Goal: Task Accomplishment & Management: Manage account settings

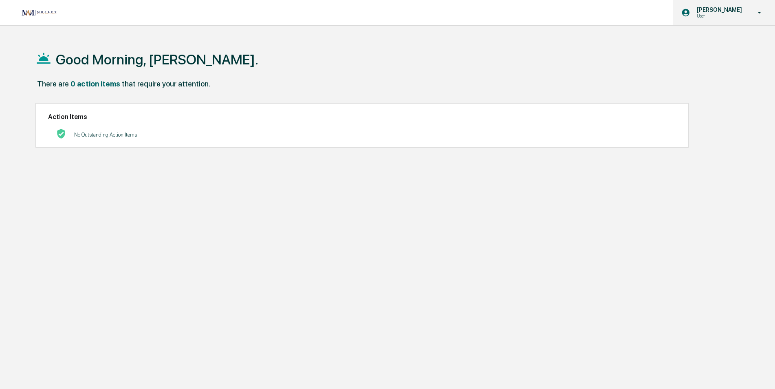
click at [742, 12] on p "[PERSON_NAME]" at bounding box center [718, 10] width 56 height 7
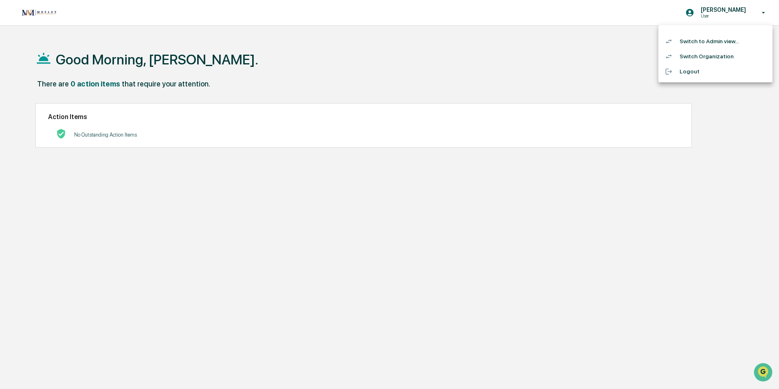
click at [721, 43] on li "Switch to Admin view..." at bounding box center [715, 41] width 114 height 15
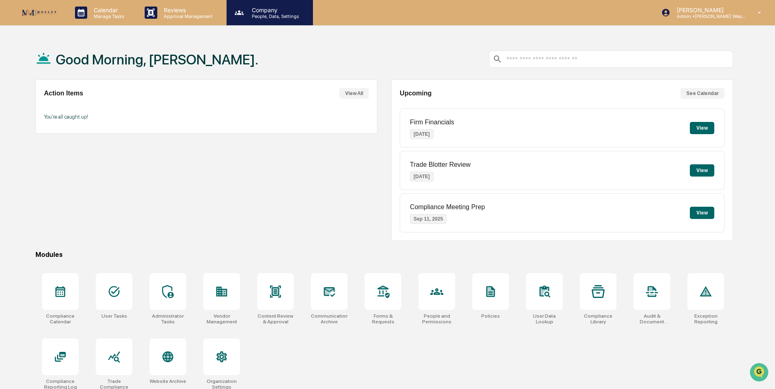
click at [257, 18] on p "People, Data, Settings" at bounding box center [274, 16] width 58 height 6
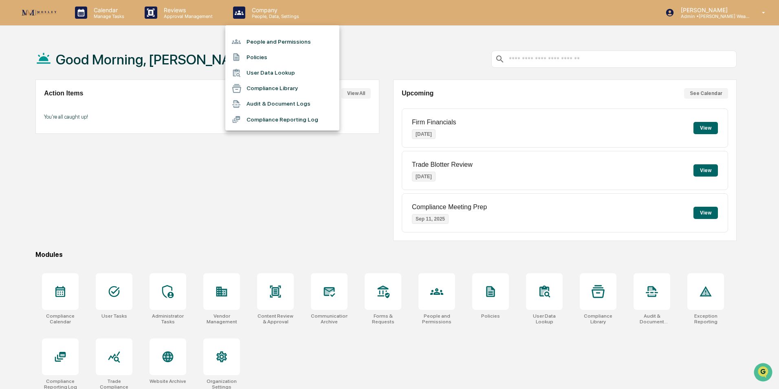
click at [262, 41] on li "People and Permissions" at bounding box center [282, 41] width 114 height 15
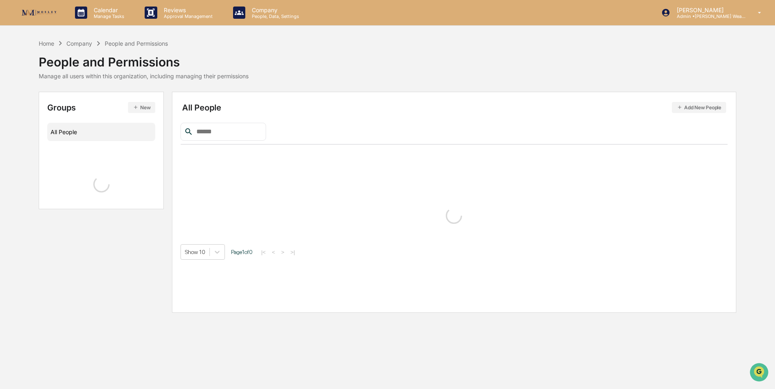
click at [231, 133] on input "text" at bounding box center [227, 131] width 69 height 11
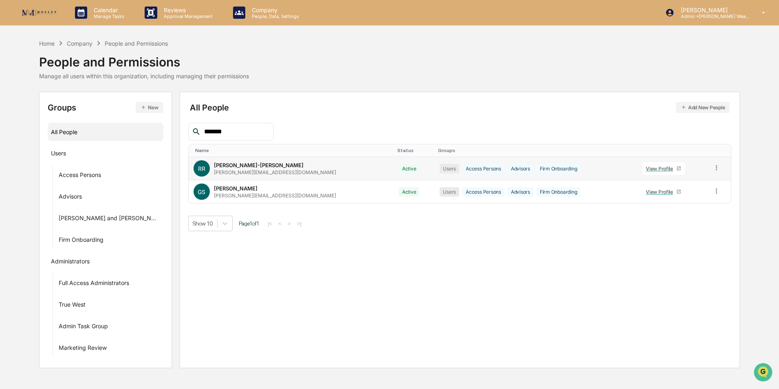
type input "*******"
click at [676, 167] on icon at bounding box center [678, 168] width 5 height 5
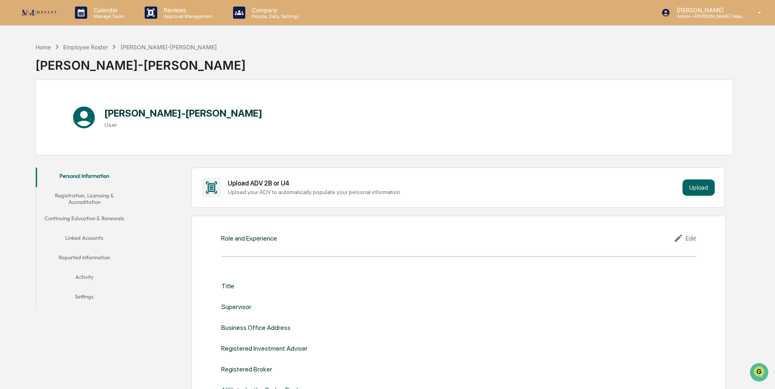
click at [90, 196] on button "Registration, Licensing & Accreditation" at bounding box center [84, 198] width 97 height 23
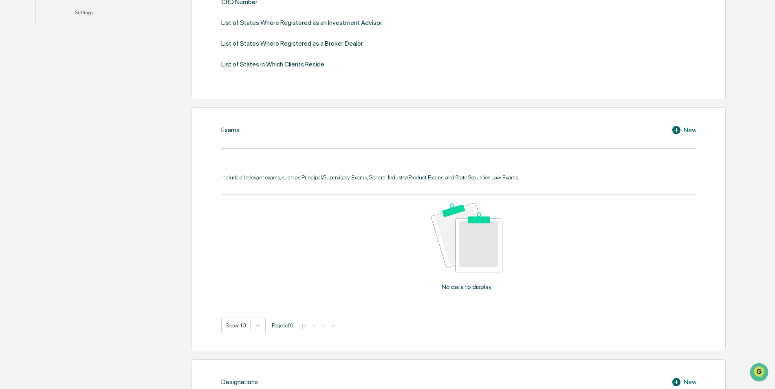
scroll to position [285, 0]
click at [677, 127] on icon at bounding box center [676, 129] width 8 height 8
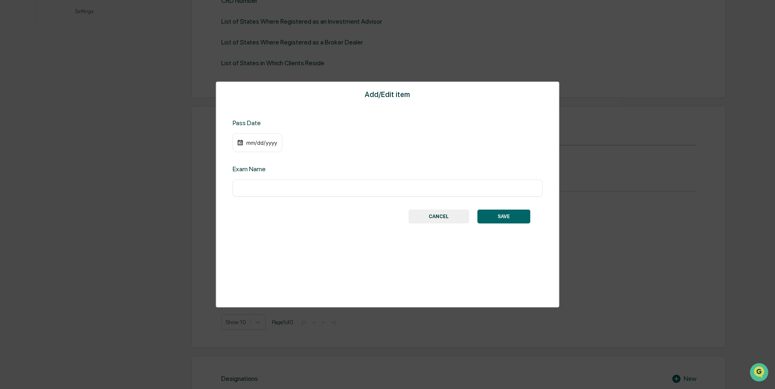
click at [301, 193] on div "​" at bounding box center [388, 187] width 310 height 17
click at [438, 216] on button "CANCEL" at bounding box center [438, 216] width 61 height 14
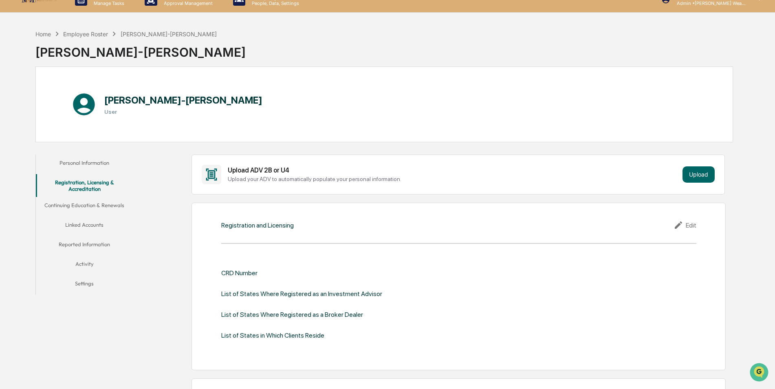
scroll to position [0, 0]
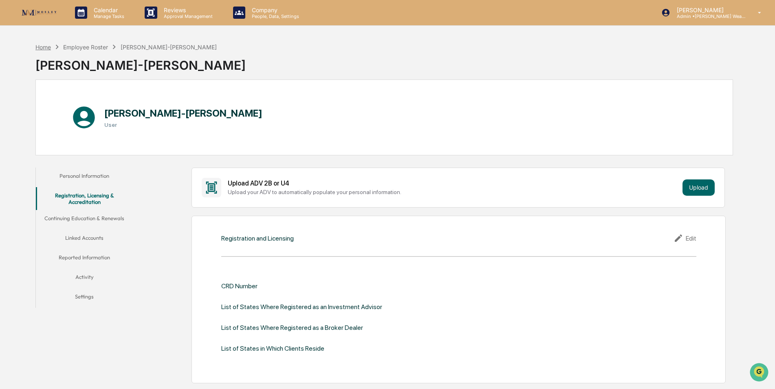
click at [46, 48] on div "Home" at bounding box center [42, 47] width 15 height 7
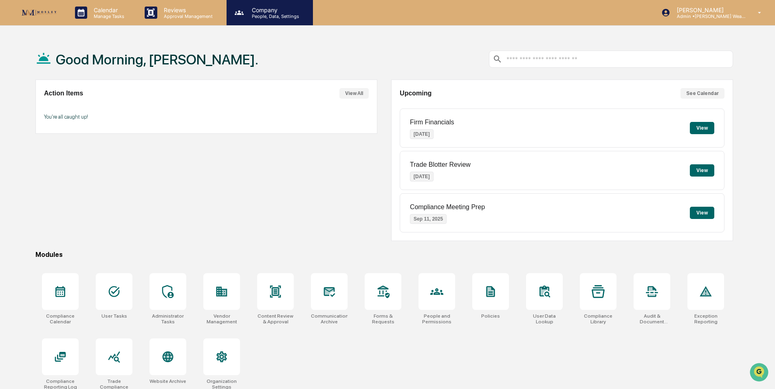
click at [266, 12] on p "Company" at bounding box center [274, 10] width 58 height 7
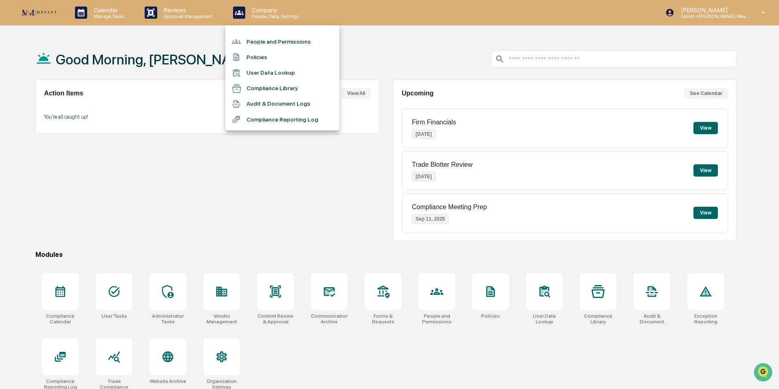
click at [264, 37] on li "People and Permissions" at bounding box center [282, 41] width 114 height 15
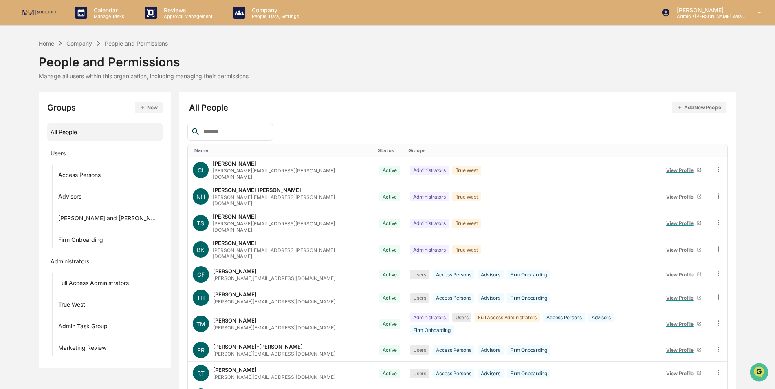
click at [243, 131] on input "text" at bounding box center [234, 131] width 69 height 11
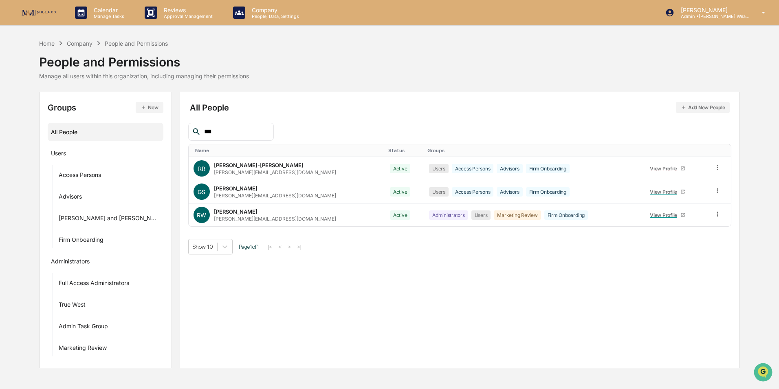
type input "***"
click at [81, 198] on div "Advisors" at bounding box center [70, 198] width 23 height 10
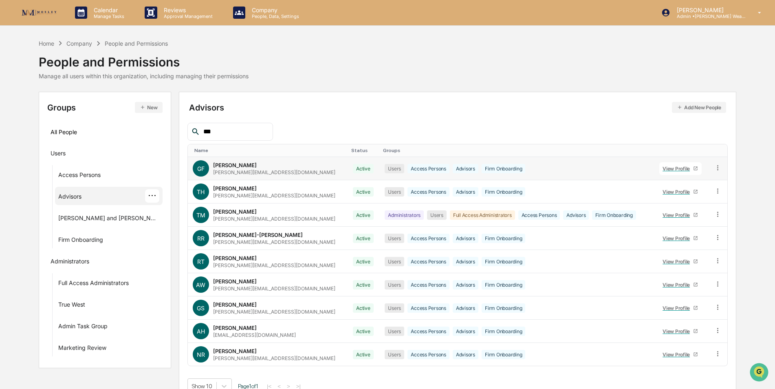
click at [693, 170] on icon at bounding box center [695, 168] width 5 height 5
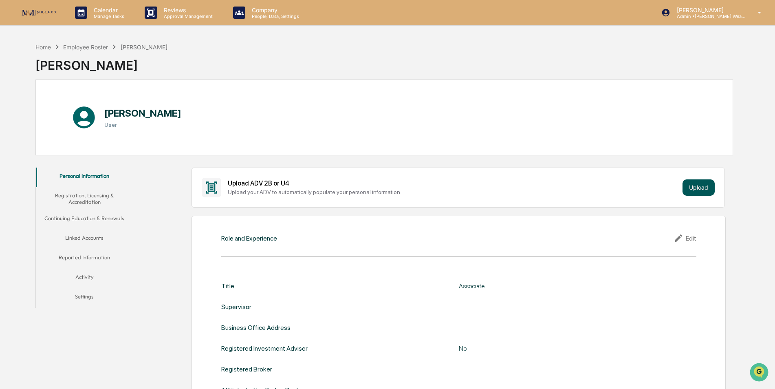
click at [689, 189] on button "Upload" at bounding box center [698, 187] width 32 height 16
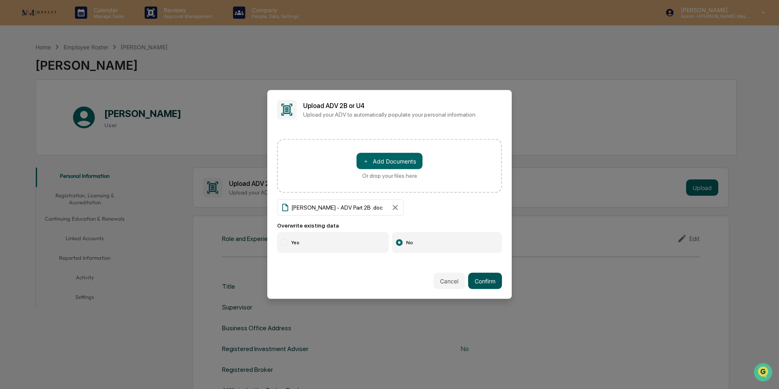
click at [488, 282] on button "Confirm" at bounding box center [485, 281] width 34 height 16
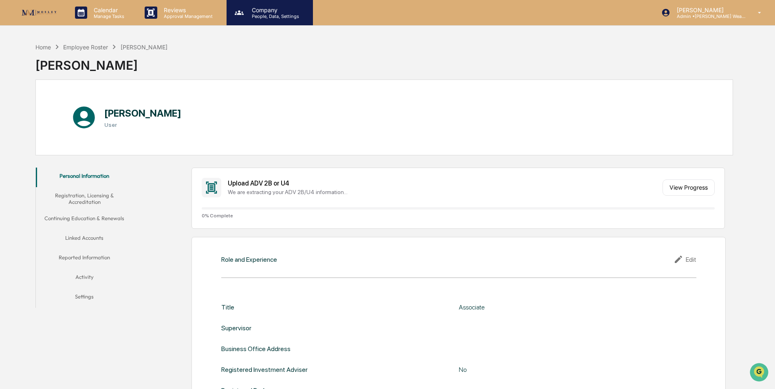
click at [268, 15] on p "People, Data, Settings" at bounding box center [274, 16] width 58 height 6
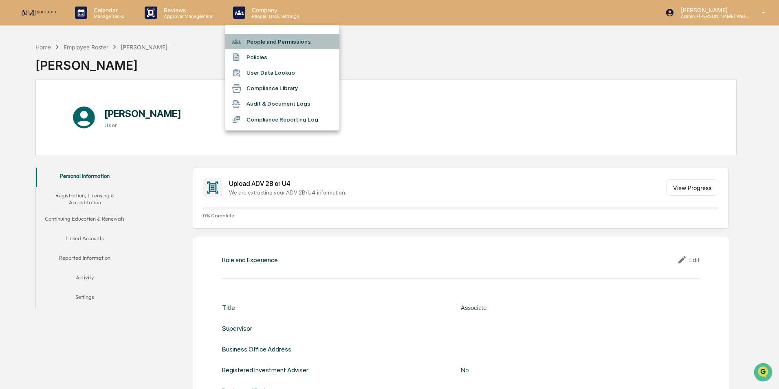
click at [265, 40] on li "People and Permissions" at bounding box center [282, 41] width 114 height 15
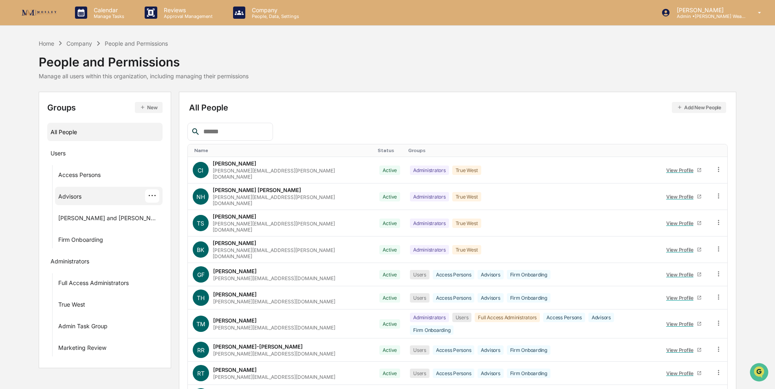
click at [71, 192] on div "Advisors ···" at bounding box center [108, 195] width 101 height 13
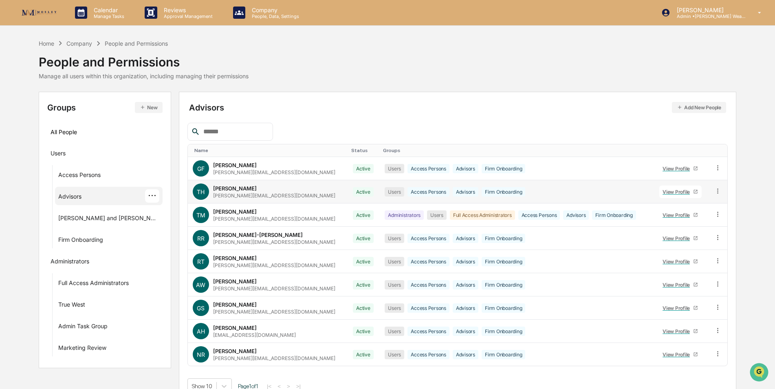
click at [693, 193] on icon at bounding box center [695, 191] width 5 height 5
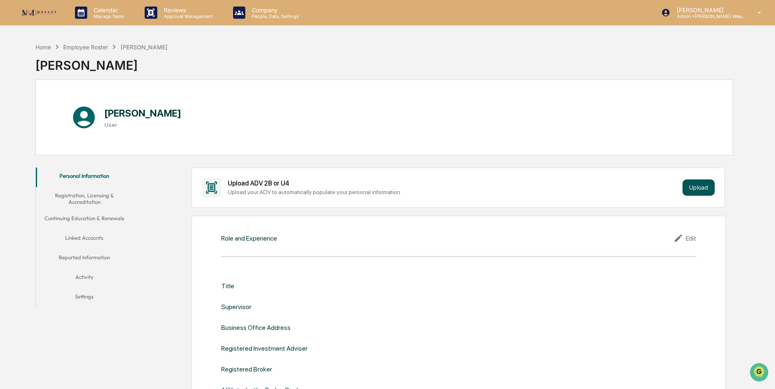
click at [700, 180] on button "Upload" at bounding box center [698, 187] width 32 height 16
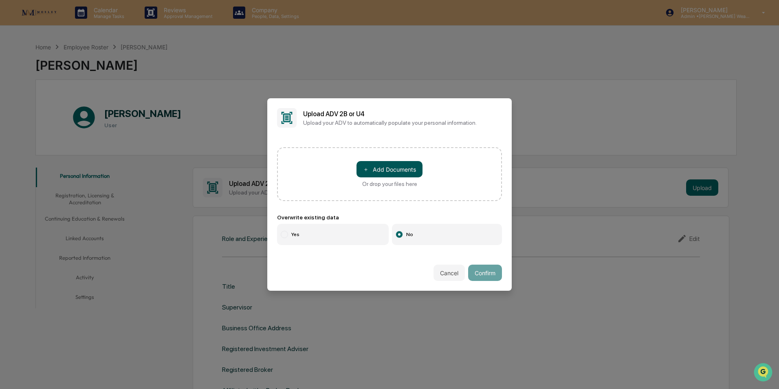
click at [376, 172] on button "＋ Add Documents" at bounding box center [389, 169] width 66 height 16
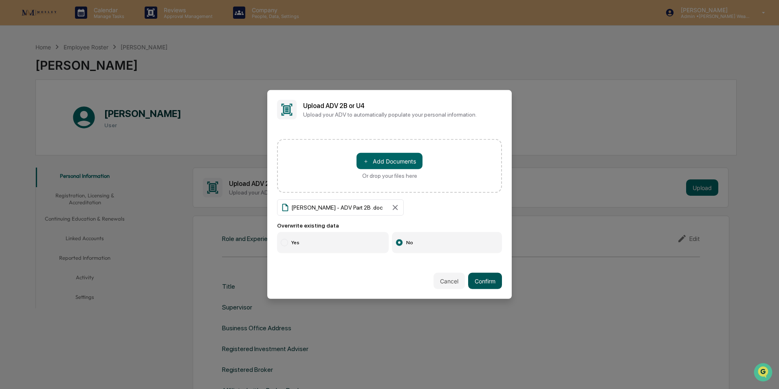
click at [484, 281] on button "Confirm" at bounding box center [485, 281] width 34 height 16
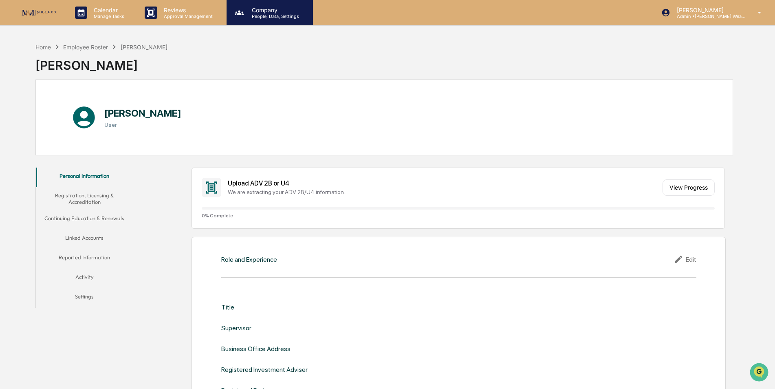
click at [262, 21] on div "Company People, Data, Settings" at bounding box center [270, 12] width 86 height 25
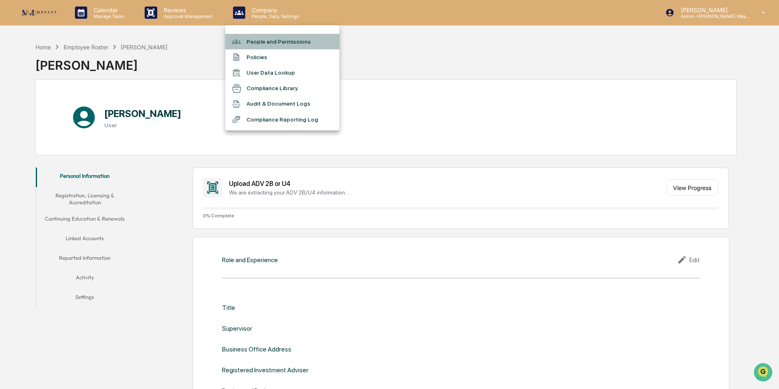
click at [262, 43] on li "People and Permissions" at bounding box center [282, 41] width 114 height 15
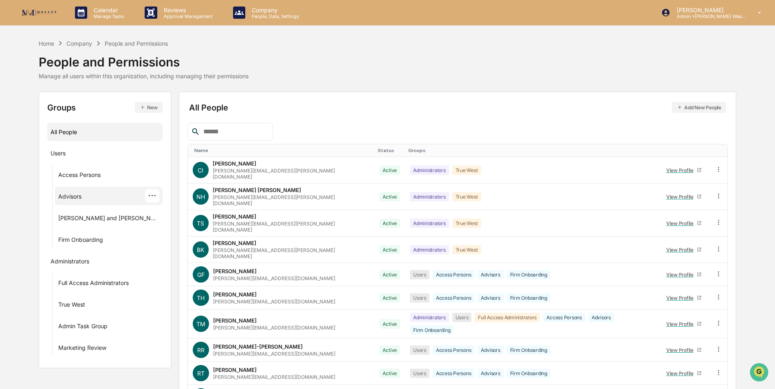
click at [77, 196] on div "Advisors" at bounding box center [69, 198] width 23 height 10
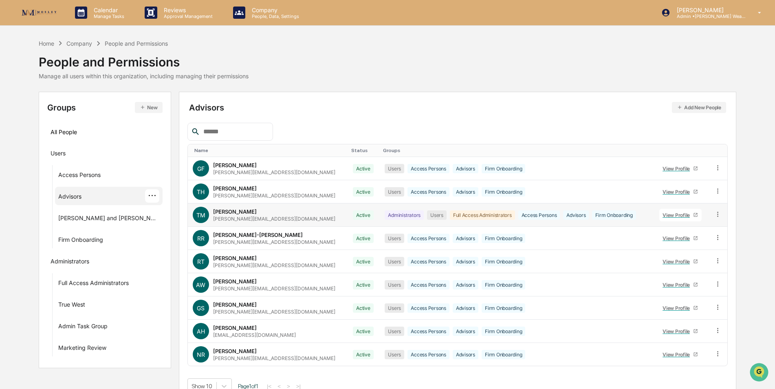
click at [693, 214] on icon at bounding box center [695, 214] width 5 height 5
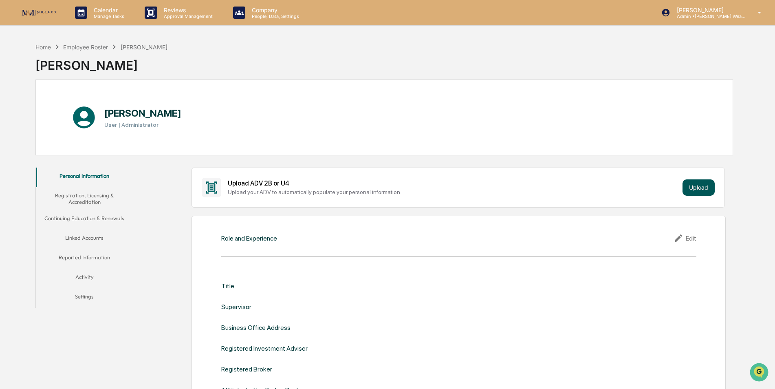
click at [691, 190] on button "Upload" at bounding box center [698, 187] width 32 height 16
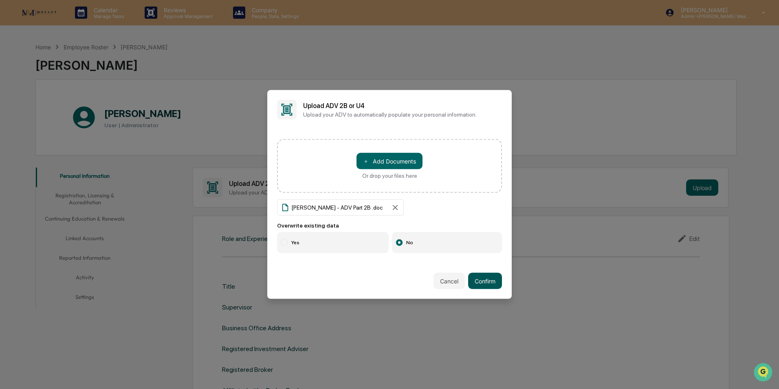
click at [490, 279] on button "Confirm" at bounding box center [485, 281] width 34 height 16
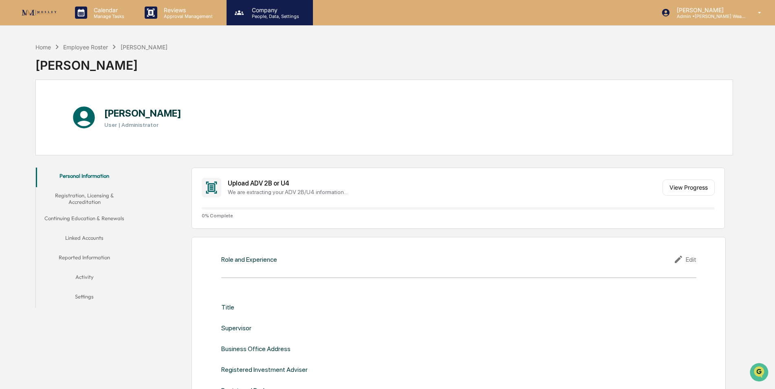
click at [273, 14] on p "People, Data, Settings" at bounding box center [274, 16] width 58 height 6
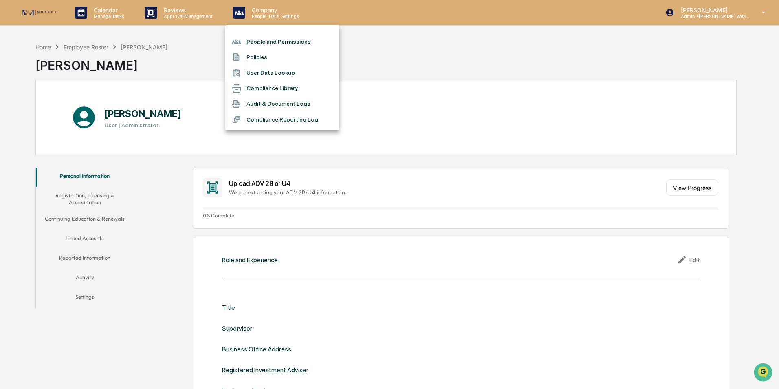
click at [271, 41] on li "People and Permissions" at bounding box center [282, 41] width 114 height 15
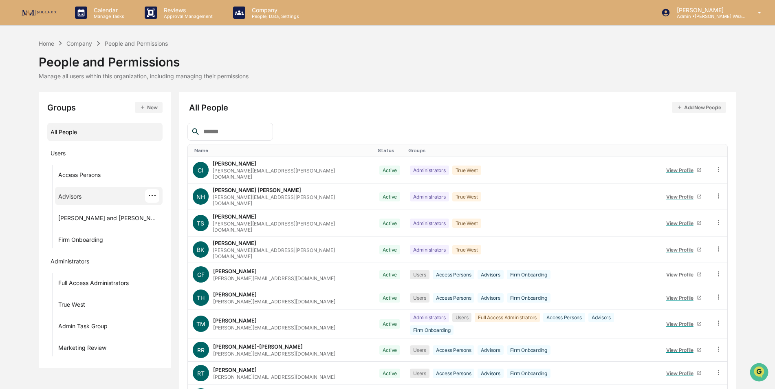
click at [74, 195] on div "Advisors" at bounding box center [69, 198] width 23 height 10
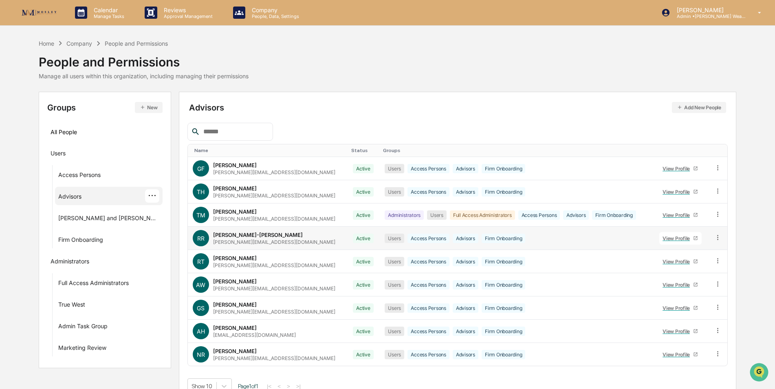
click at [694, 238] on icon at bounding box center [696, 238] width 4 height 4
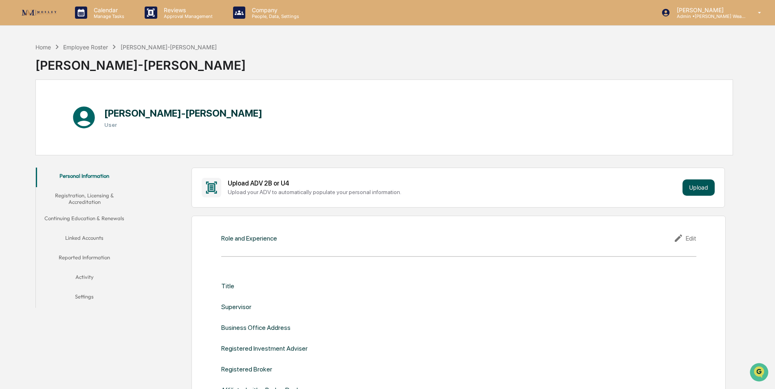
click at [703, 189] on button "Upload" at bounding box center [698, 187] width 32 height 16
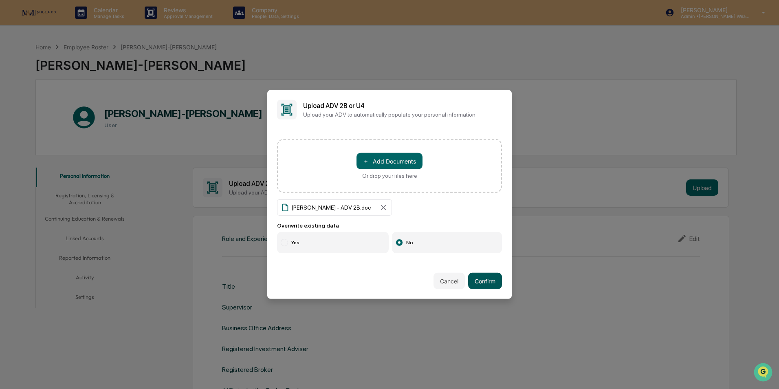
click at [487, 283] on button "Confirm" at bounding box center [485, 281] width 34 height 16
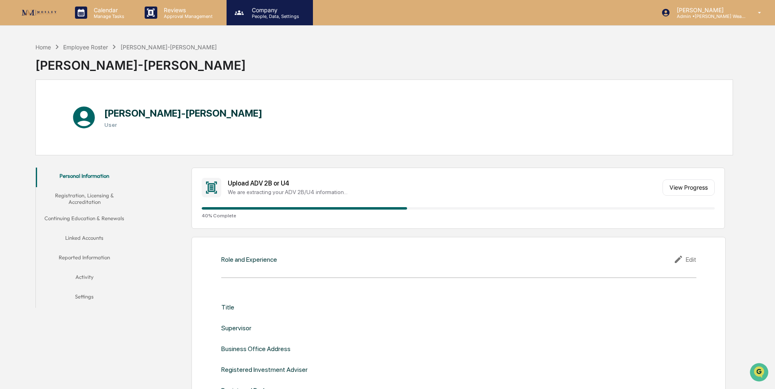
click at [264, 13] on p "People, Data, Settings" at bounding box center [274, 16] width 58 height 6
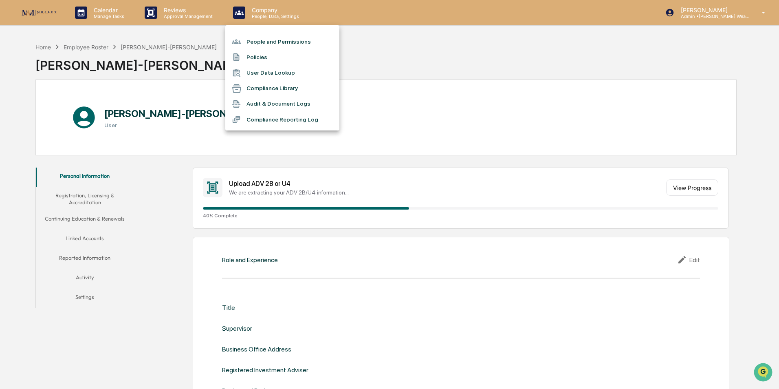
click at [264, 42] on li "People and Permissions" at bounding box center [282, 41] width 114 height 15
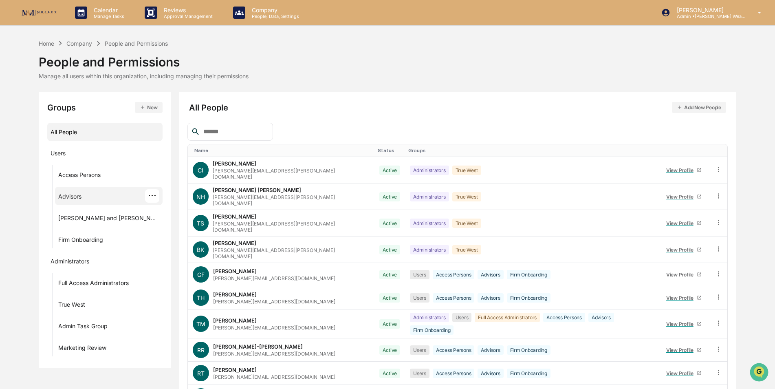
click at [70, 202] on div "Advisors" at bounding box center [69, 198] width 23 height 10
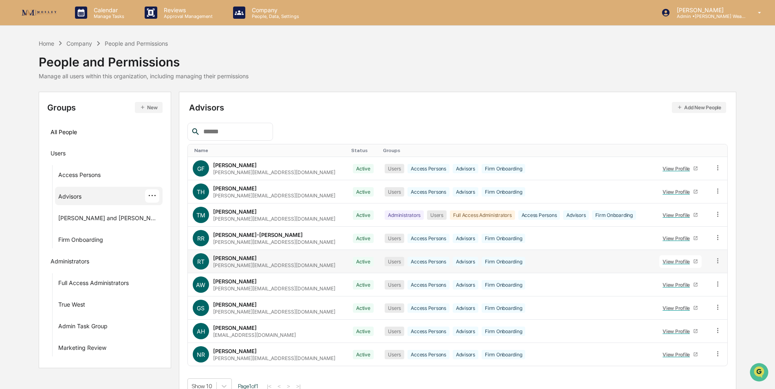
click at [693, 263] on icon at bounding box center [695, 261] width 5 height 5
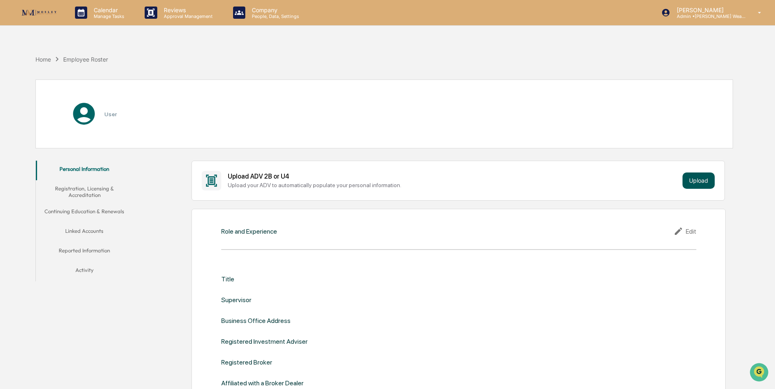
click at [696, 183] on button "Upload" at bounding box center [698, 180] width 32 height 16
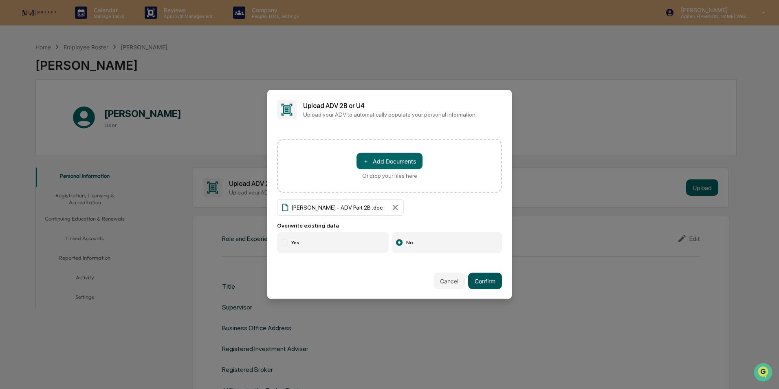
click at [491, 278] on button "Confirm" at bounding box center [485, 281] width 34 height 16
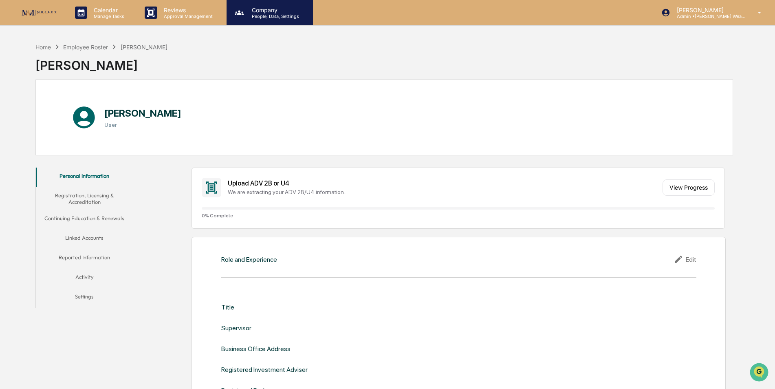
click at [261, 15] on p "People, Data, Settings" at bounding box center [274, 16] width 58 height 6
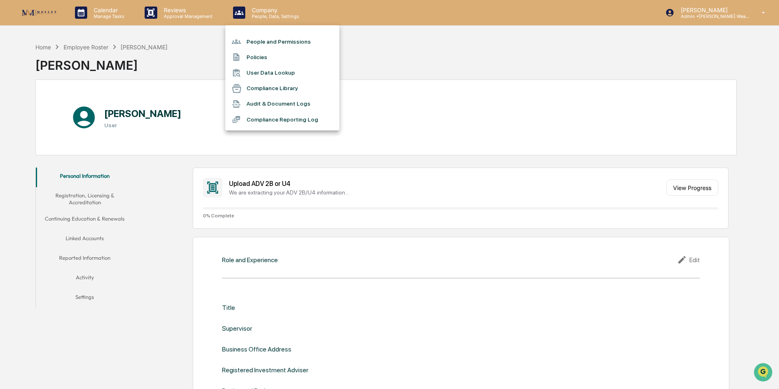
click at [264, 42] on li "People and Permissions" at bounding box center [282, 41] width 114 height 15
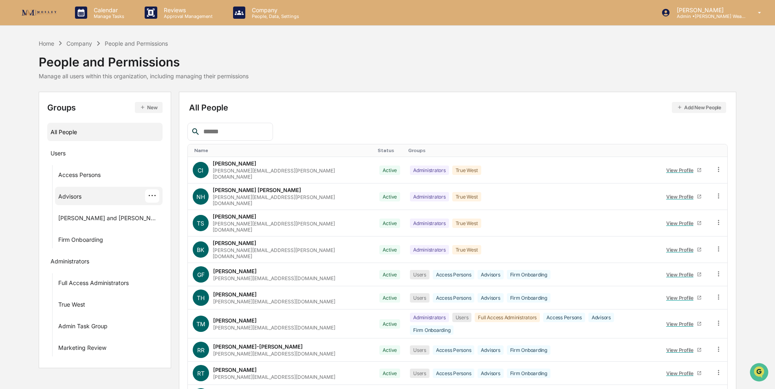
click at [85, 194] on div "Advisors ···" at bounding box center [108, 195] width 101 height 13
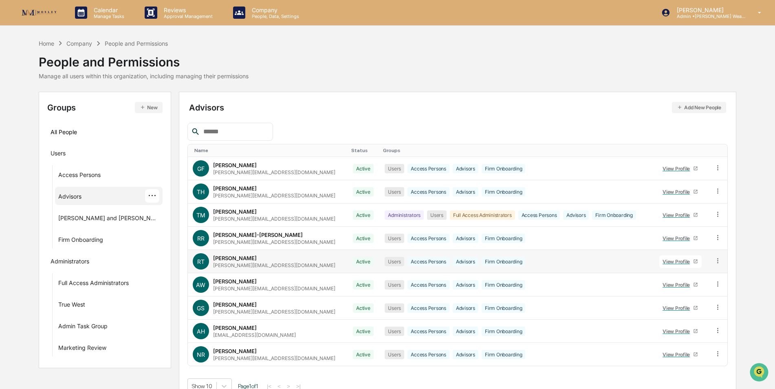
click at [693, 259] on icon at bounding box center [695, 261] width 5 height 5
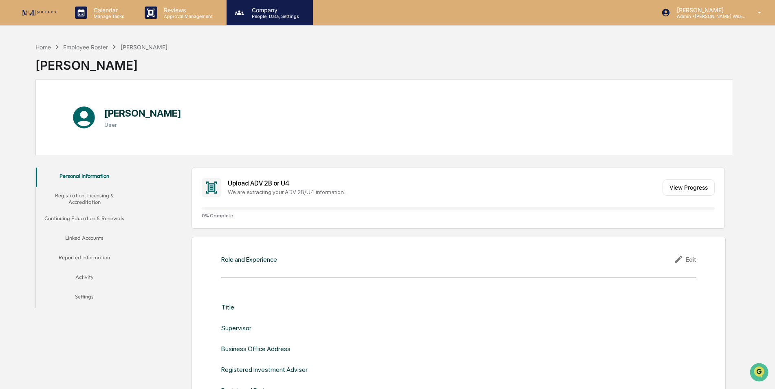
click at [271, 16] on p "People, Data, Settings" at bounding box center [274, 16] width 58 height 6
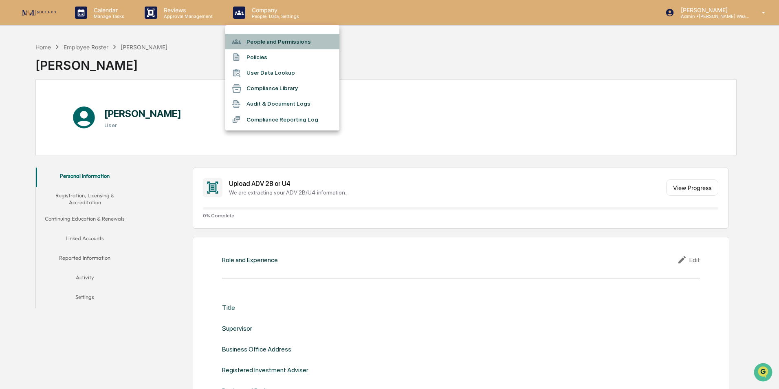
click at [272, 40] on li "People and Permissions" at bounding box center [282, 41] width 114 height 15
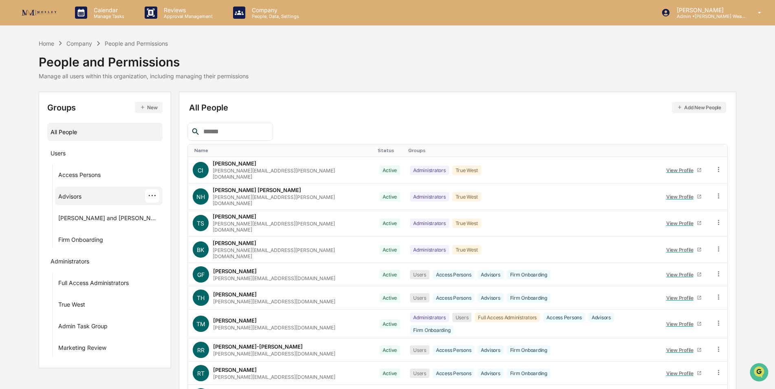
click at [81, 195] on div "Advisors" at bounding box center [69, 198] width 23 height 10
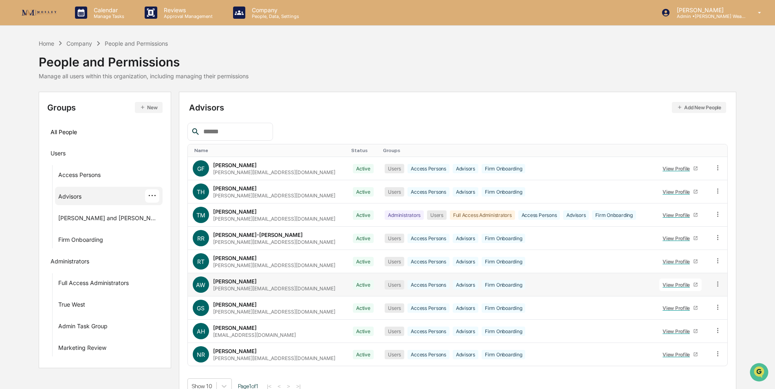
click at [694, 286] on icon at bounding box center [696, 285] width 4 height 4
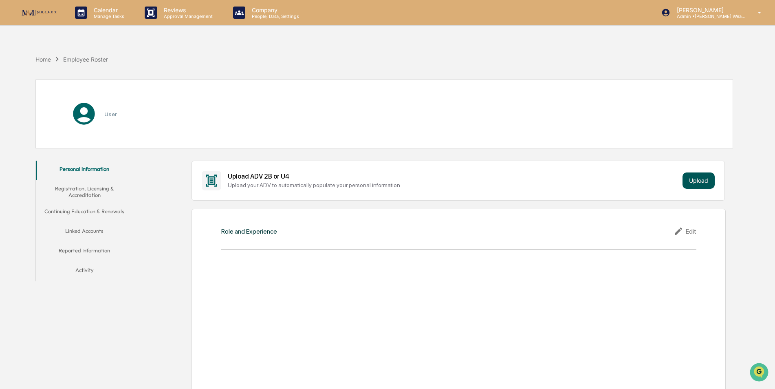
click at [692, 175] on button "Upload" at bounding box center [698, 180] width 32 height 16
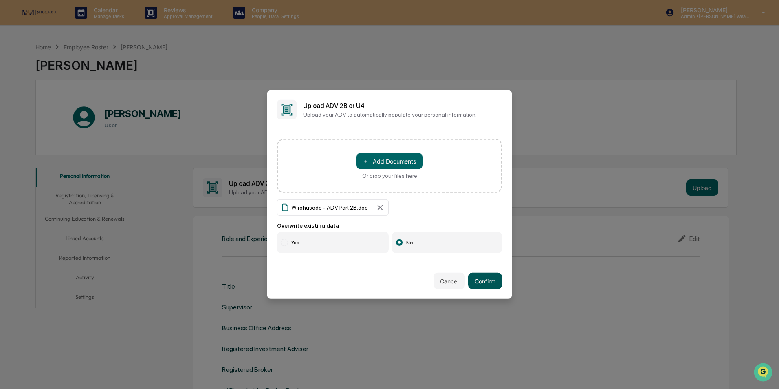
click at [486, 283] on button "Confirm" at bounding box center [485, 281] width 34 height 16
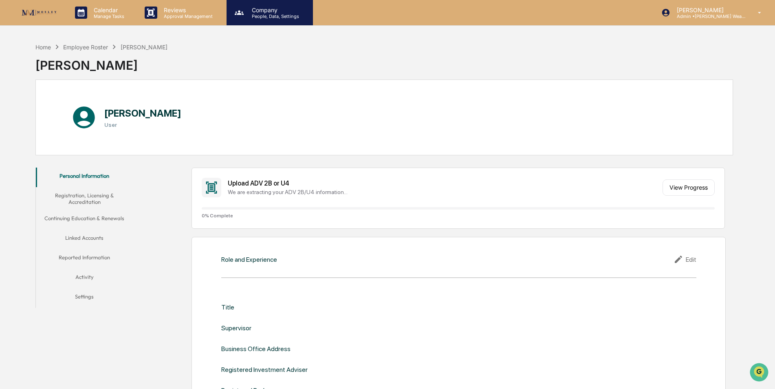
click at [262, 18] on p "People, Data, Settings" at bounding box center [274, 16] width 58 height 6
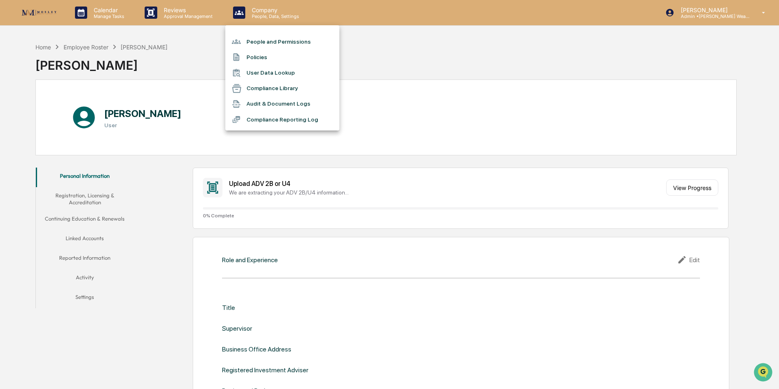
click at [262, 40] on li "People and Permissions" at bounding box center [282, 41] width 114 height 15
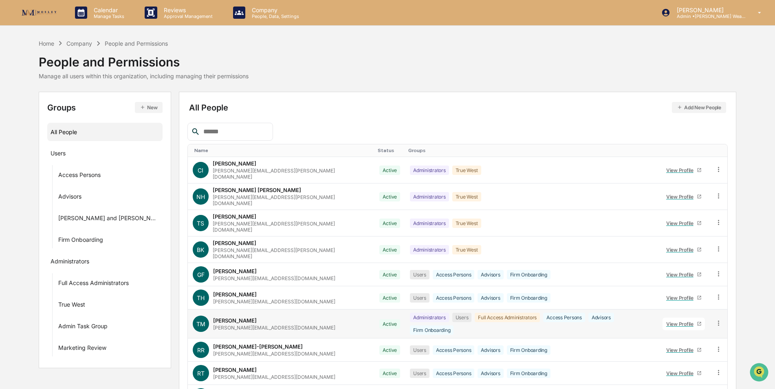
scroll to position [37, 0]
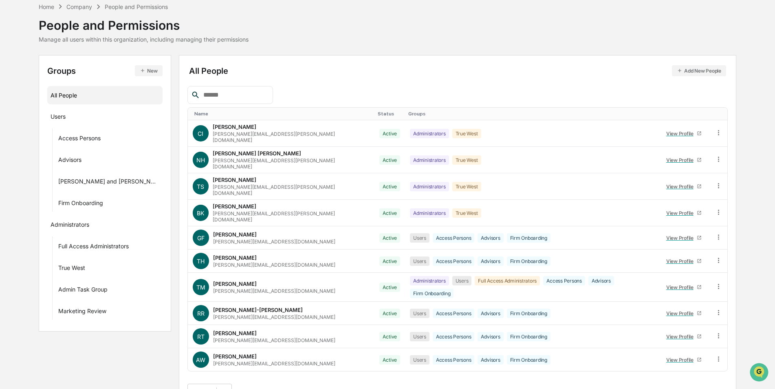
click at [286, 388] on button ">" at bounding box center [290, 391] width 8 height 7
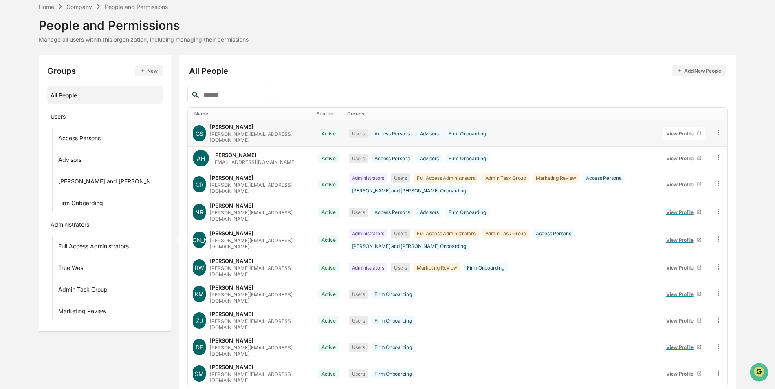
click at [698, 131] on icon at bounding box center [699, 133] width 5 height 5
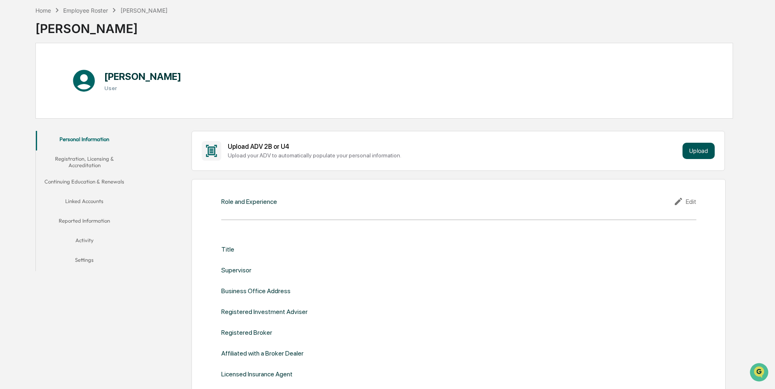
click at [696, 150] on button "Upload" at bounding box center [698, 151] width 32 height 16
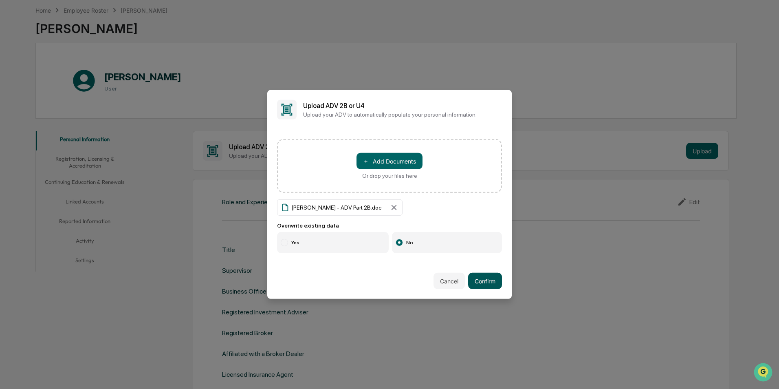
click at [476, 278] on button "Confirm" at bounding box center [485, 281] width 34 height 16
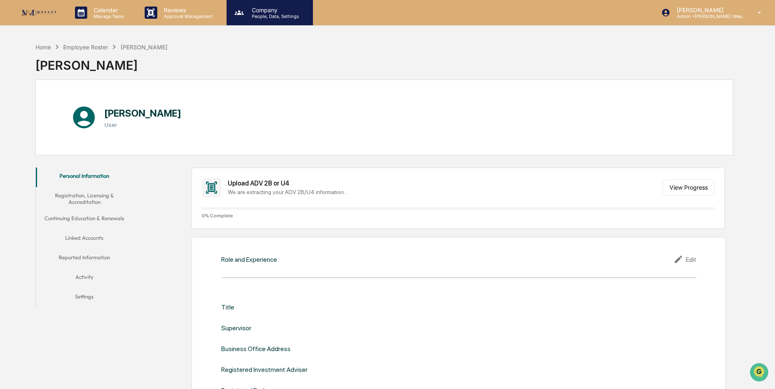
click at [257, 14] on p "People, Data, Settings" at bounding box center [274, 16] width 58 height 6
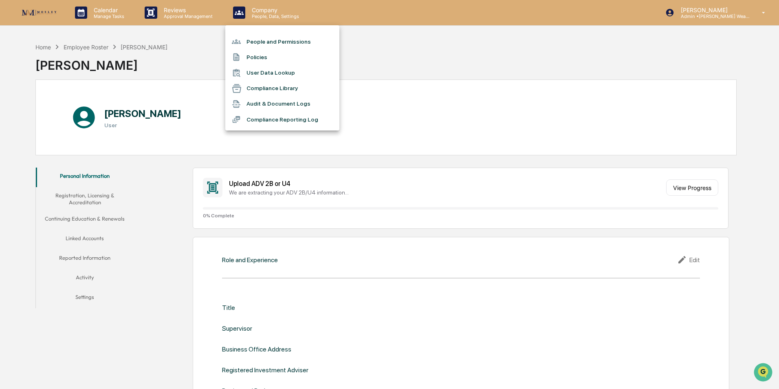
click at [257, 42] on li "People and Permissions" at bounding box center [282, 41] width 114 height 15
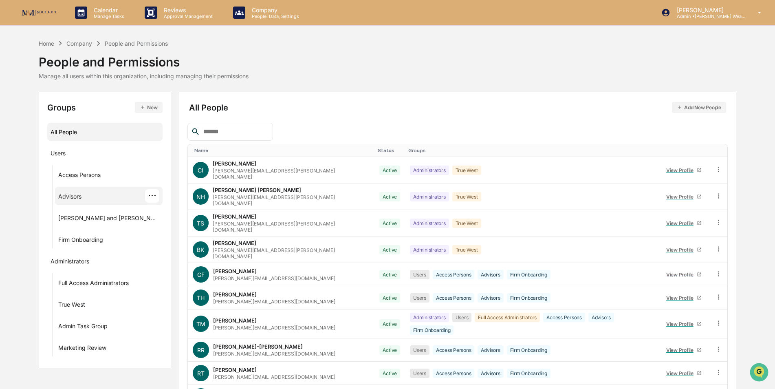
click at [76, 198] on div "Advisors" at bounding box center [69, 198] width 23 height 10
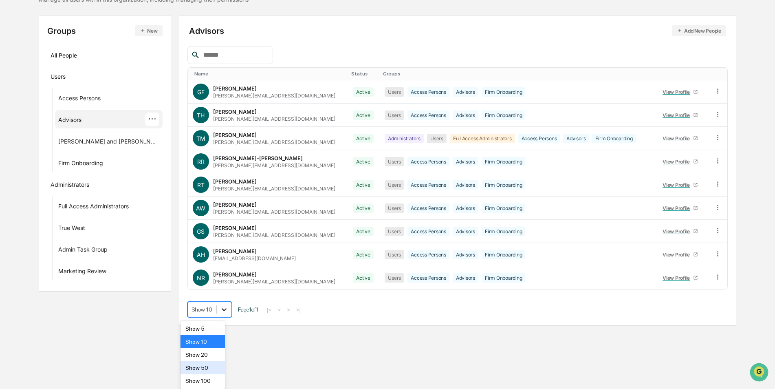
click at [216, 326] on body "Calendar Manage Tasks Reviews Approval Management Company People, Data, Setting…" at bounding box center [387, 124] width 775 height 402
click at [208, 366] on div "Show 50" at bounding box center [202, 367] width 44 height 13
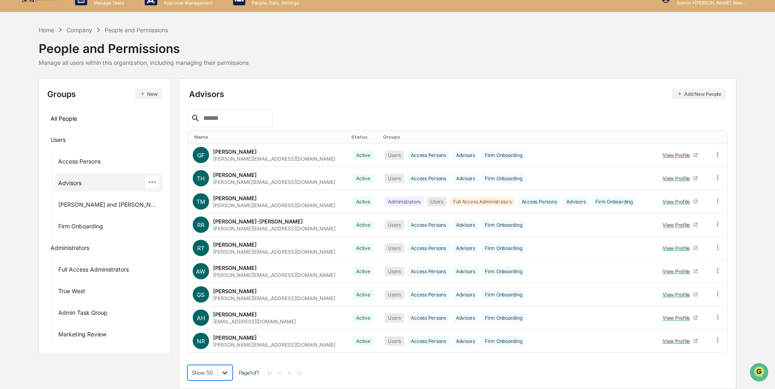
click at [216, 370] on body "Calendar Manage Tasks Reviews Approval Management Company People, Data, Setting…" at bounding box center [387, 188] width 775 height 402
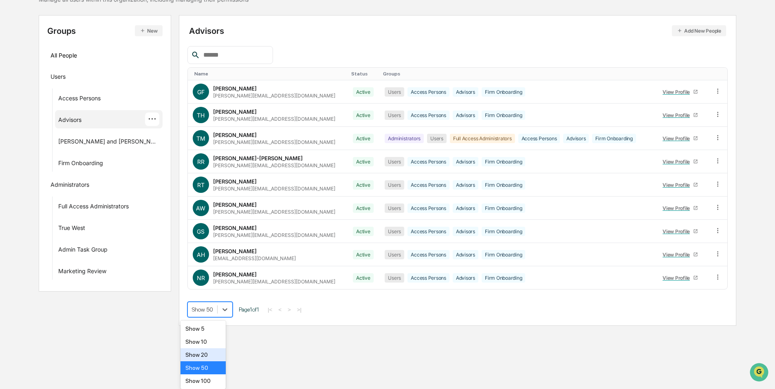
click at [209, 356] on div "Show 20" at bounding box center [202, 354] width 45 height 13
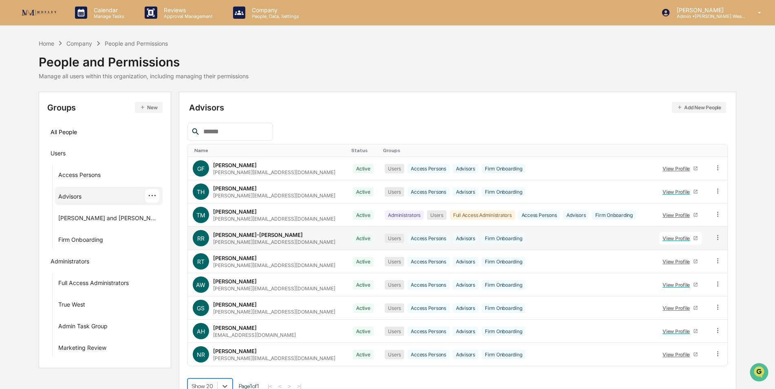
scroll to position [13, 0]
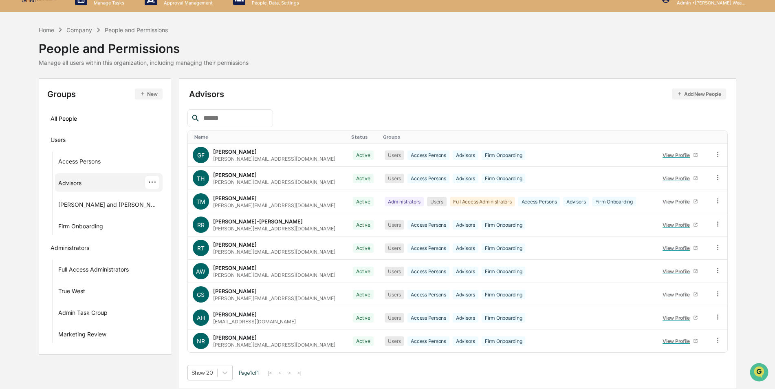
click at [89, 185] on div "Advisors ···" at bounding box center [108, 182] width 101 height 13
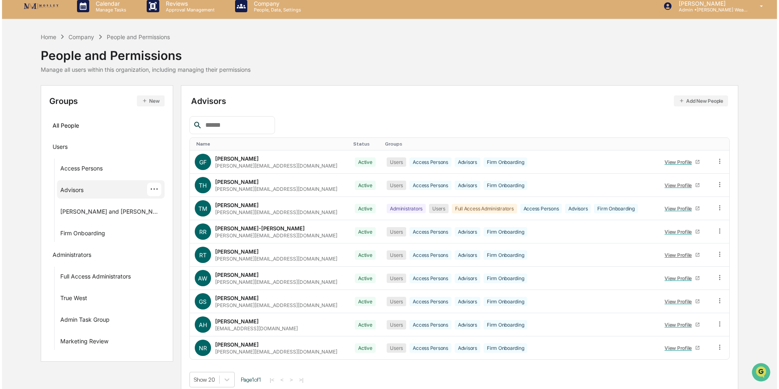
scroll to position [0, 0]
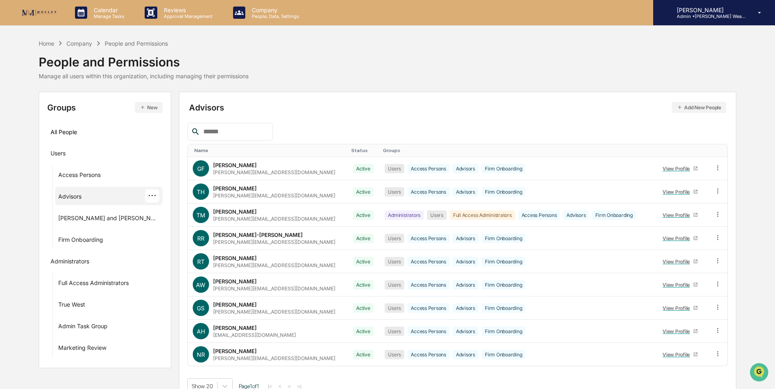
click at [721, 19] on p "Admin • [PERSON_NAME] Wealth" at bounding box center [708, 16] width 76 height 6
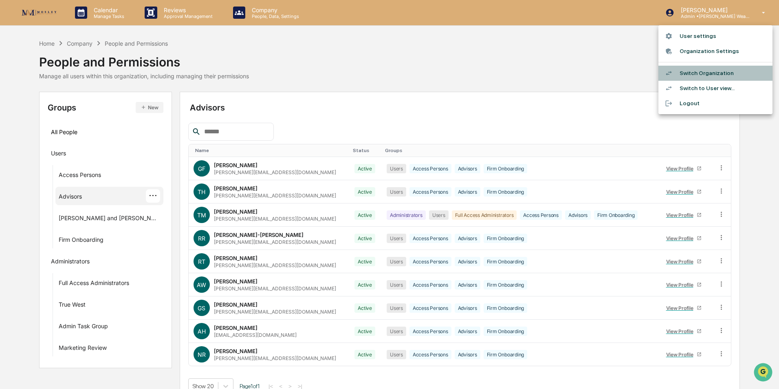
click at [720, 70] on li "Switch Organization" at bounding box center [715, 73] width 114 height 15
